Goal: Download file/media

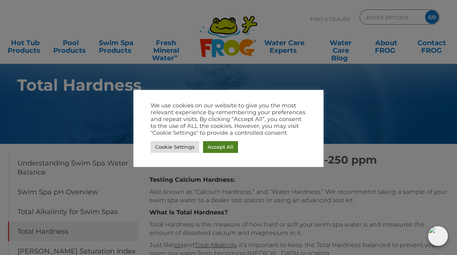
click at [227, 144] on link "Accept All" at bounding box center [220, 147] width 35 height 12
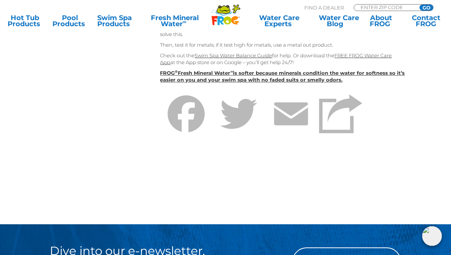
scroll to position [526, 0]
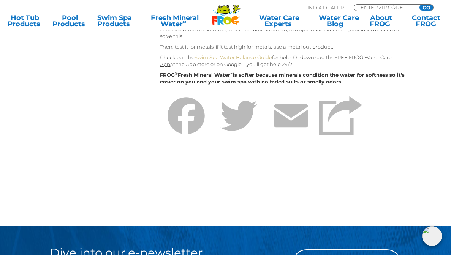
click at [215, 60] on link "Swim Spa Water Balance Guide" at bounding box center [234, 57] width 78 height 6
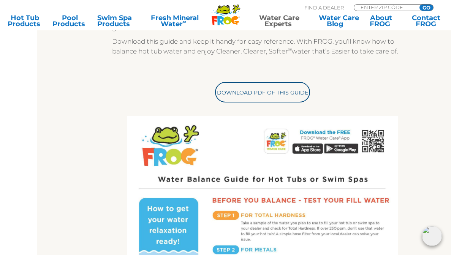
scroll to position [207, 0]
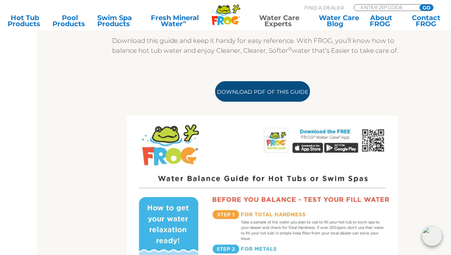
click at [215, 102] on link "Download PDF of this Guide" at bounding box center [262, 91] width 95 height 21
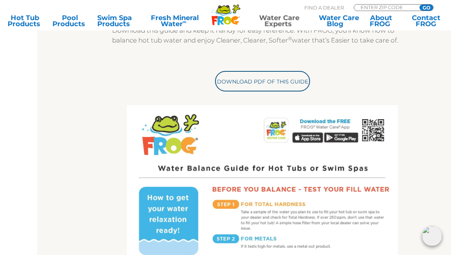
scroll to position [219, 0]
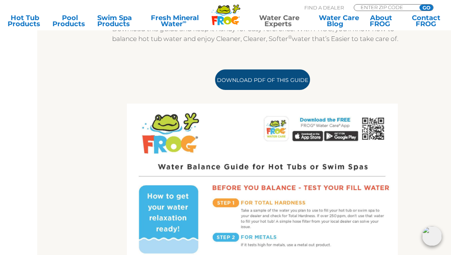
click at [236, 90] on link "Download PDF of this Guide" at bounding box center [262, 80] width 95 height 21
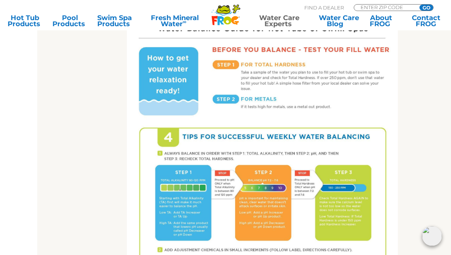
scroll to position [0, 0]
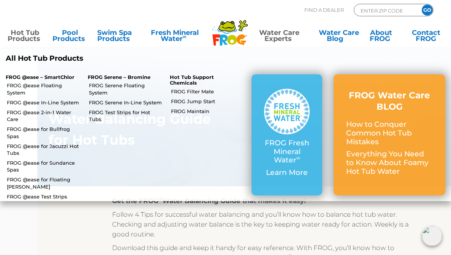
click at [29, 45] on link "Hot Tub Products" at bounding box center [25, 37] width 35 height 15
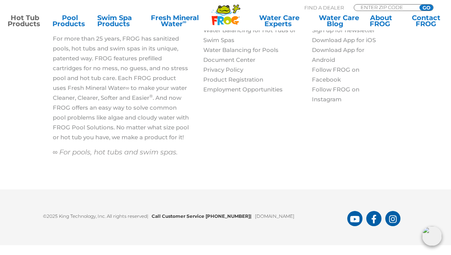
scroll to position [2233, 0]
